Goal: Task Accomplishment & Management: Manage account settings

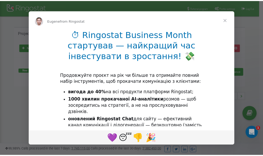
scroll to position [78, 0]
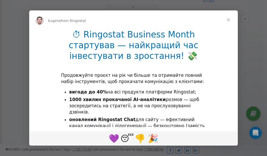
click at [228, 19] on span "Close" at bounding box center [228, 19] width 19 height 19
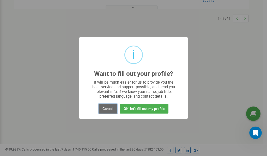
click at [112, 110] on button "Cancel" at bounding box center [107, 109] width 19 height 10
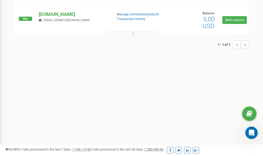
scroll to position [0, 0]
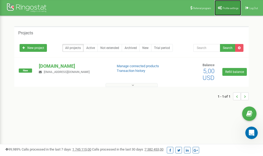
click at [227, 6] on link "Profile settings" at bounding box center [227, 8] width 27 height 16
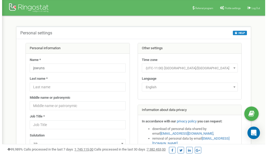
scroll to position [26, 0]
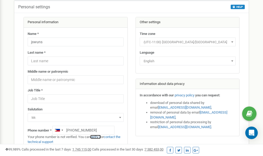
click at [100, 137] on link "verify it" at bounding box center [95, 137] width 11 height 4
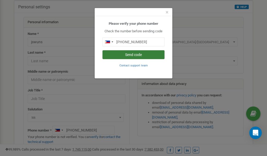
click at [144, 56] on button "Send code" at bounding box center [133, 54] width 62 height 9
